Goal: Transaction & Acquisition: Purchase product/service

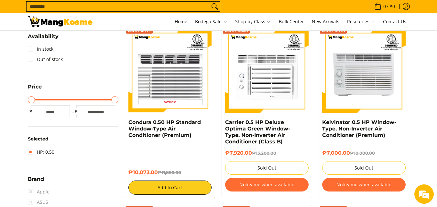
scroll to position [69, 0]
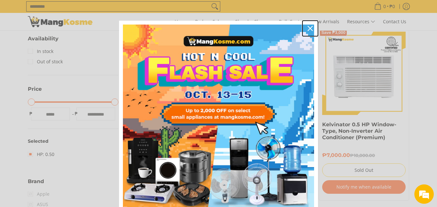
click at [308, 29] on icon "close icon" at bounding box center [309, 28] width 5 height 5
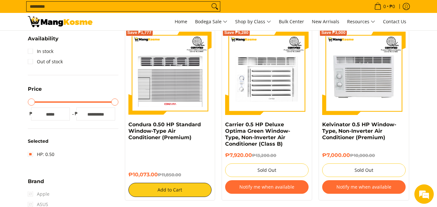
scroll to position [0, 0]
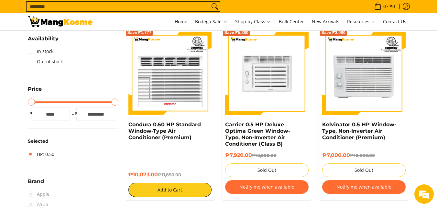
click at [267, 77] on img at bounding box center [266, 73] width 83 height 83
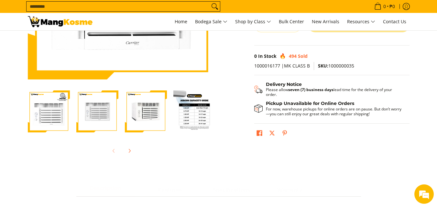
scroll to position [153, 0]
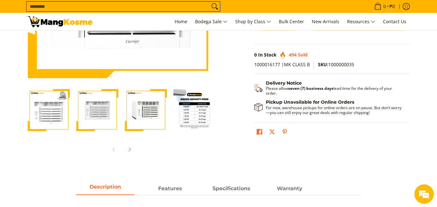
click at [49, 116] on img "Carrier 0.5 HP Deluxe Optima Green Window-Type, Non-Inverter Air Conditioner (C…" at bounding box center [49, 110] width 42 height 42
click at [95, 117] on img "Carrier 0.5 HP Deluxe Optima Green Window-Type, Non-Inverter Air Conditioner (C…" at bounding box center [97, 110] width 42 height 42
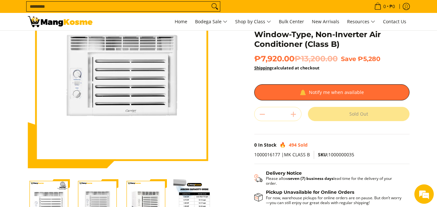
scroll to position [96, 0]
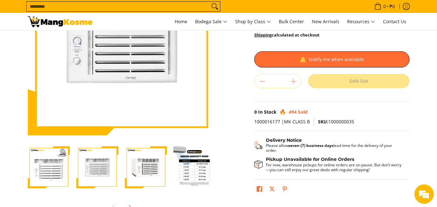
click at [150, 167] on img "Carrier 0.5 HP Deluxe Optima Green Window-Type, Non-Inverter Air Conditioner (C…" at bounding box center [146, 167] width 42 height 42
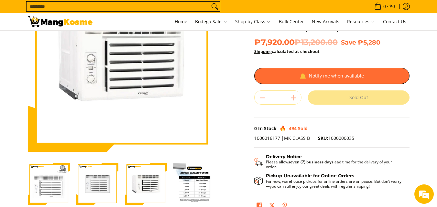
scroll to position [82, 0]
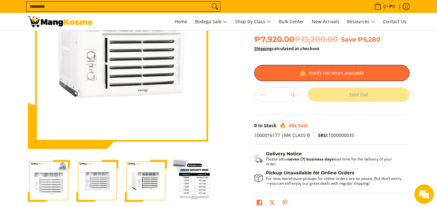
click at [184, 183] on img "Carrier 0.5 HP Deluxe Optima Green Window-Type, Non-Inverter Air Conditioner (C…" at bounding box center [194, 181] width 42 height 42
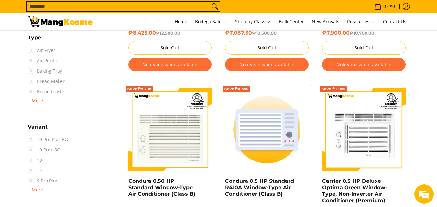
scroll to position [727, 0]
